Goal: Find specific page/section: Find specific page/section

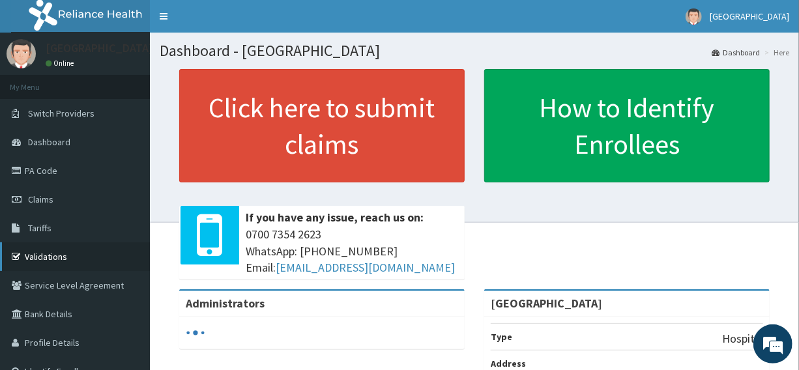
click at [38, 254] on link "Validations" at bounding box center [75, 257] width 150 height 29
click at [46, 165] on link "PA Code" at bounding box center [75, 170] width 150 height 29
